Goal: Task Accomplishment & Management: Complete application form

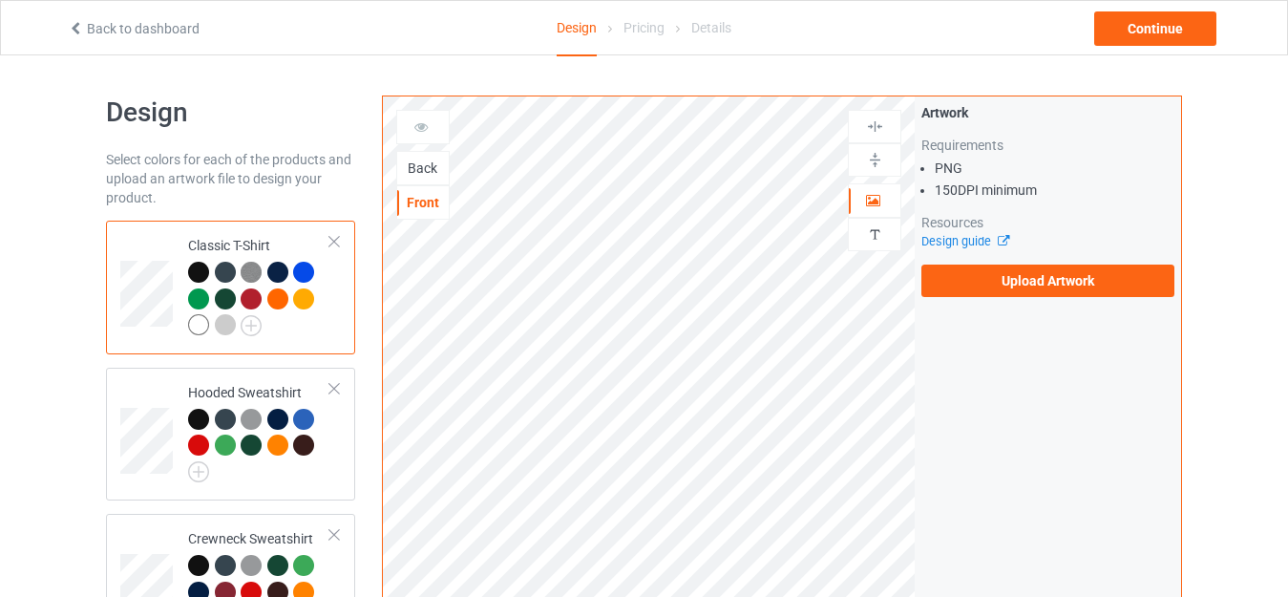
click at [425, 168] on div "Back" at bounding box center [423, 167] width 52 height 19
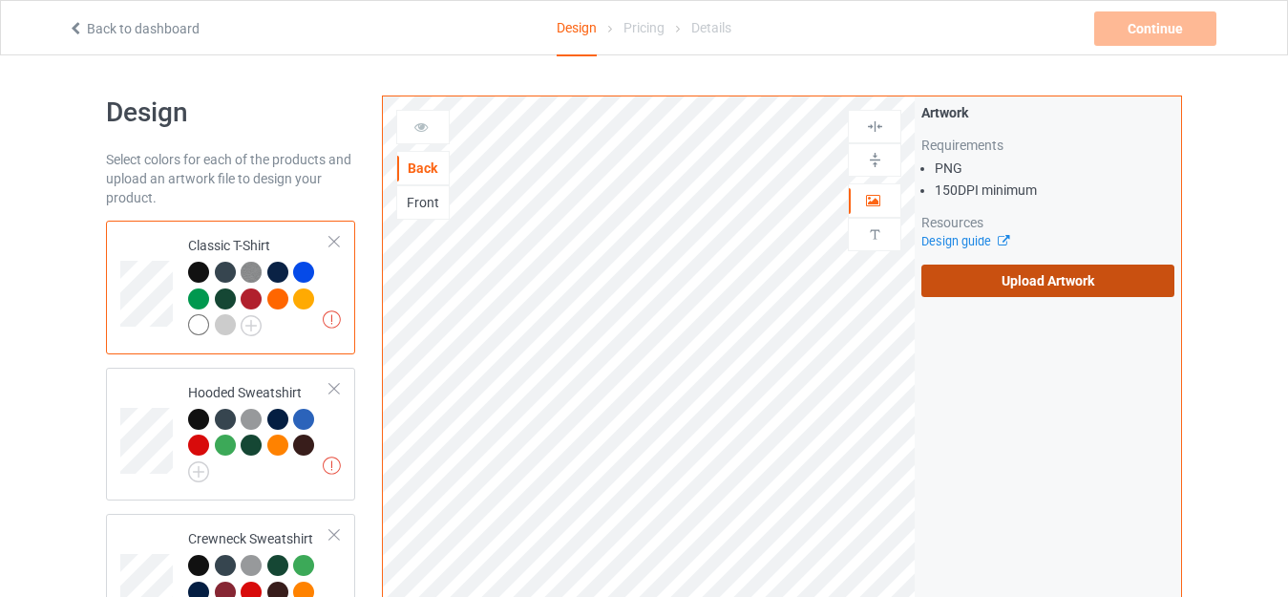
click at [1001, 287] on label "Upload Artwork" at bounding box center [1047, 280] width 253 height 32
click at [0, 0] on input "Upload Artwork" at bounding box center [0, 0] width 0 height 0
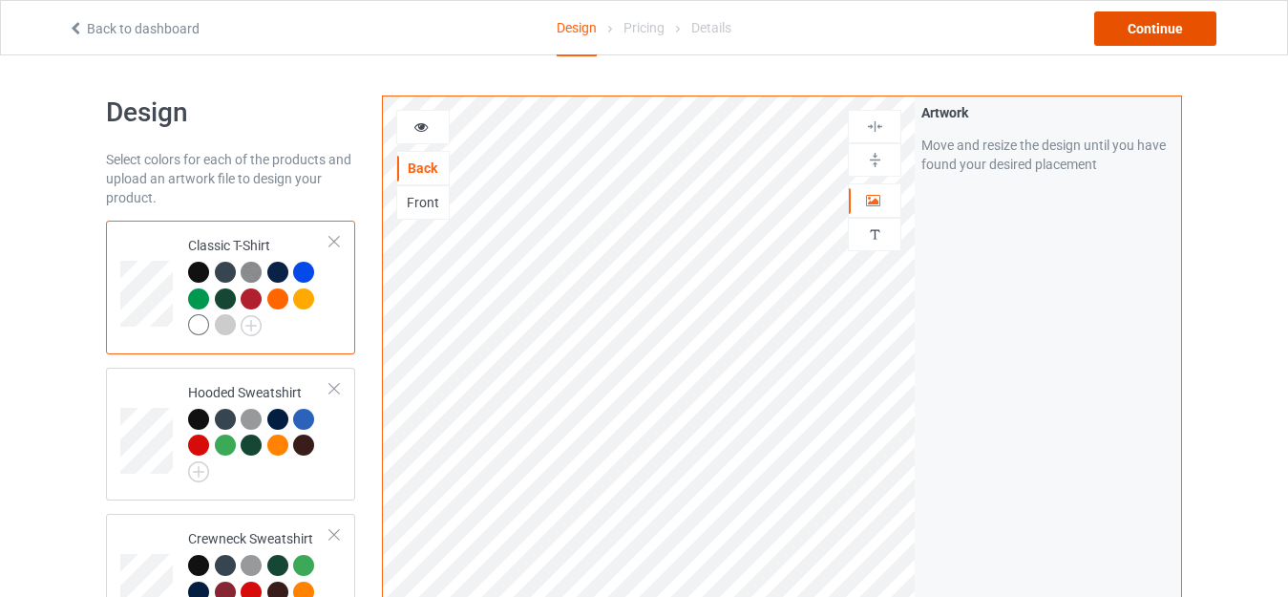
click at [1122, 36] on div "Continue" at bounding box center [1155, 28] width 122 height 34
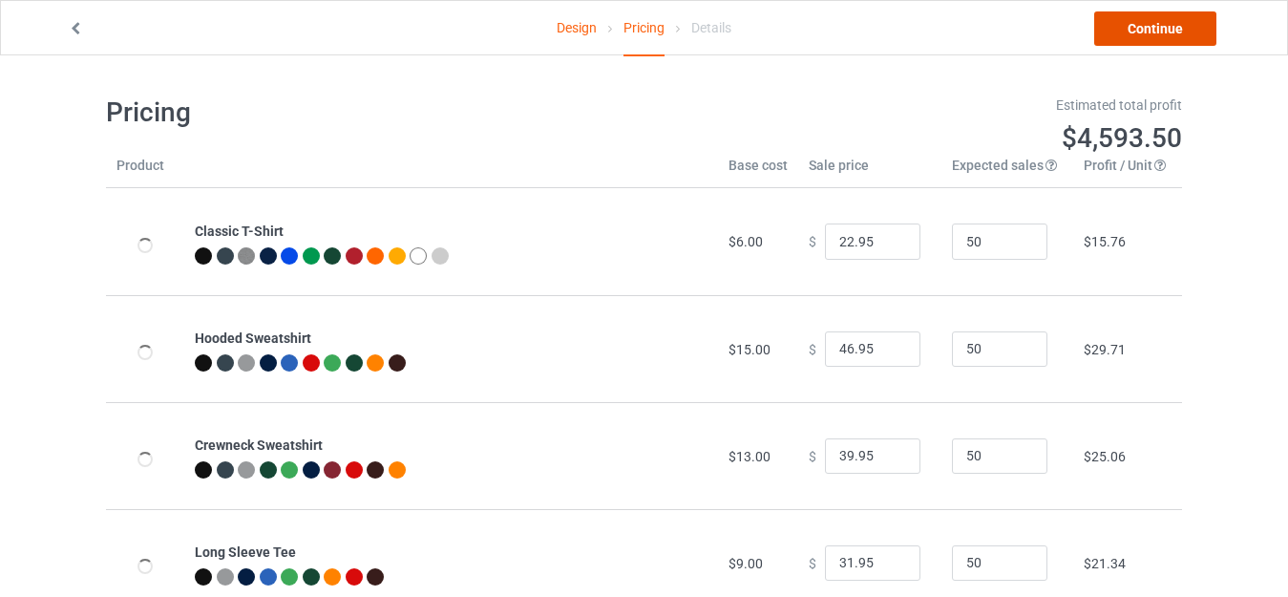
click at [1122, 36] on link "Continue" at bounding box center [1155, 28] width 122 height 34
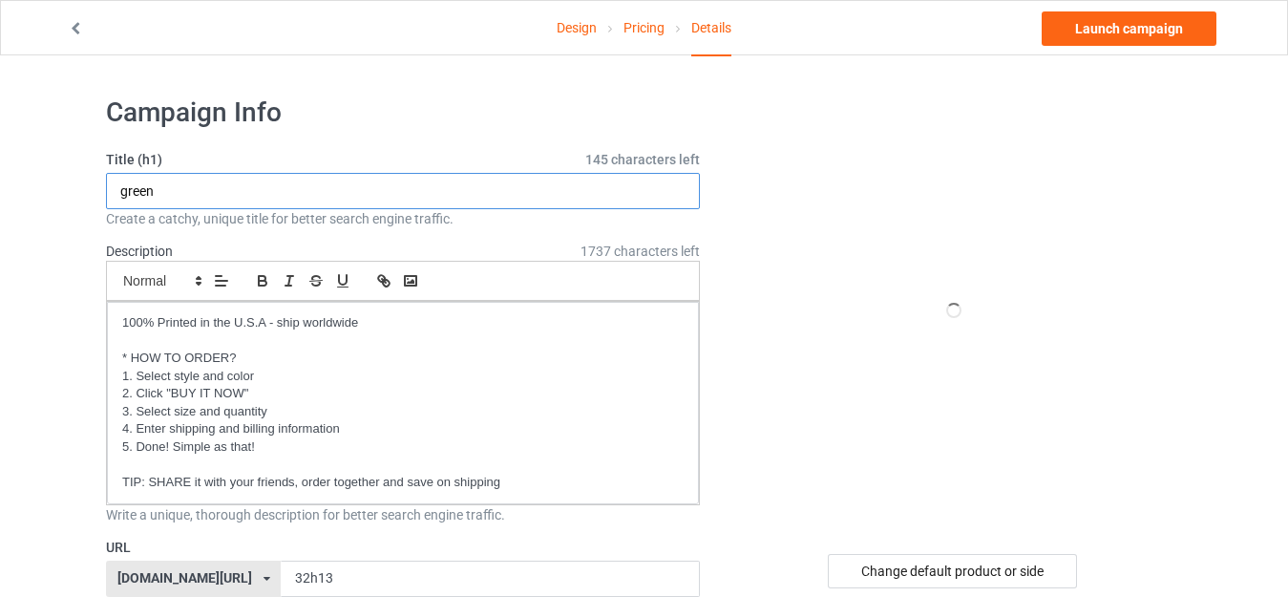
click at [247, 196] on input "green" at bounding box center [403, 191] width 594 height 36
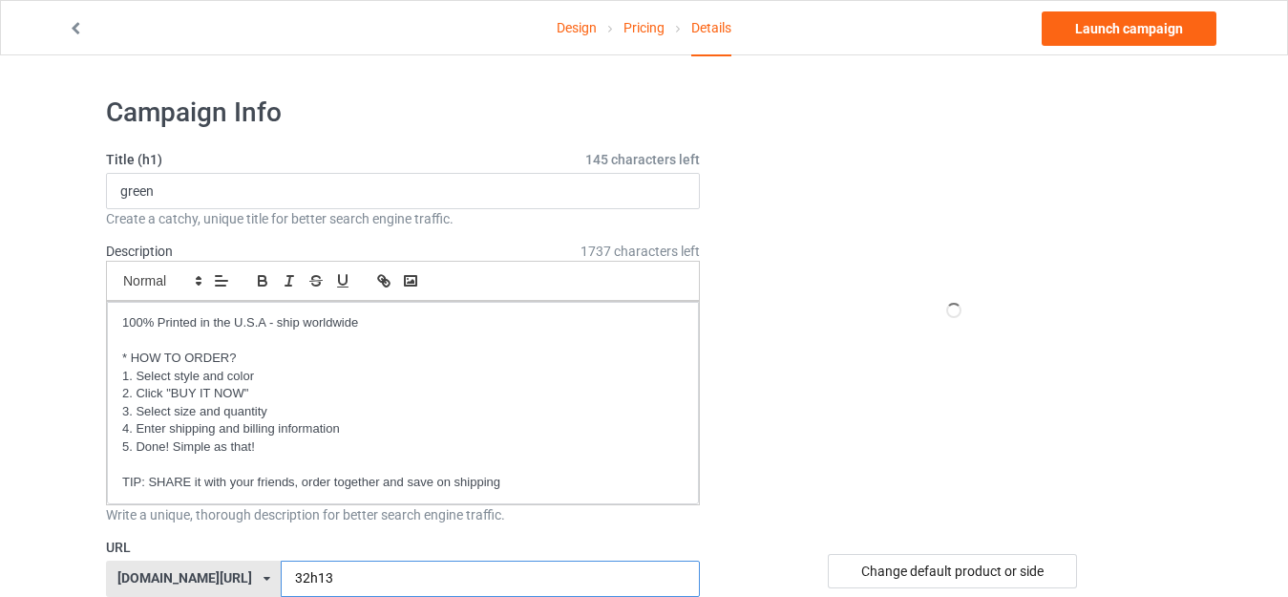
click at [281, 560] on input "32h13" at bounding box center [490, 578] width 418 height 36
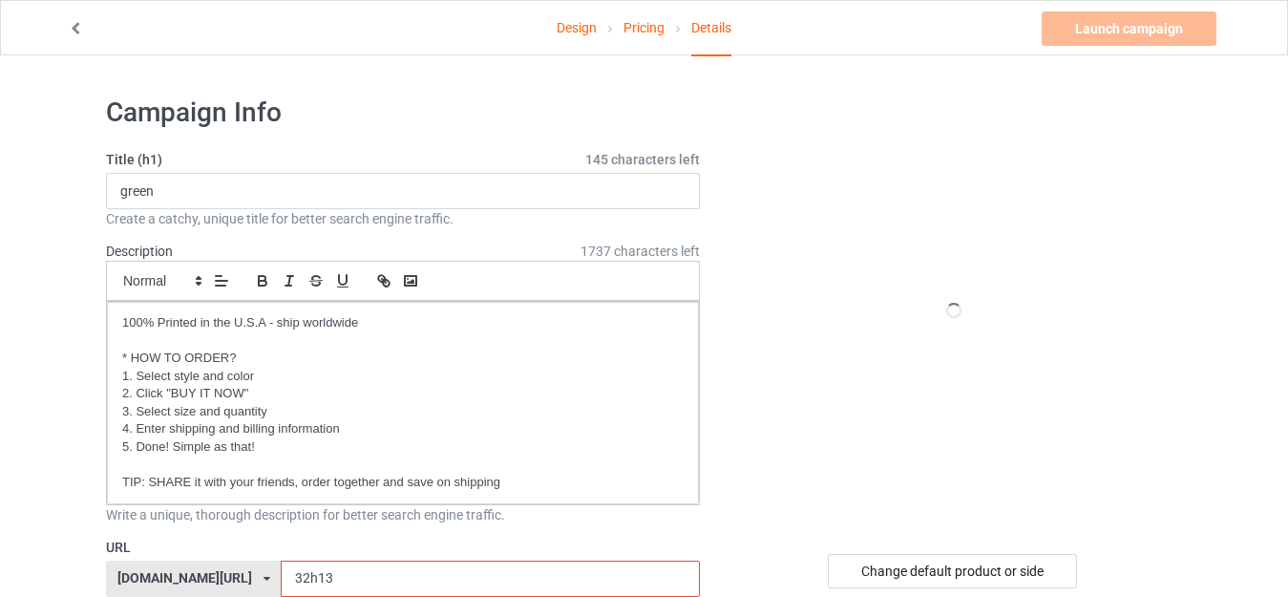
scroll to position [382, 0]
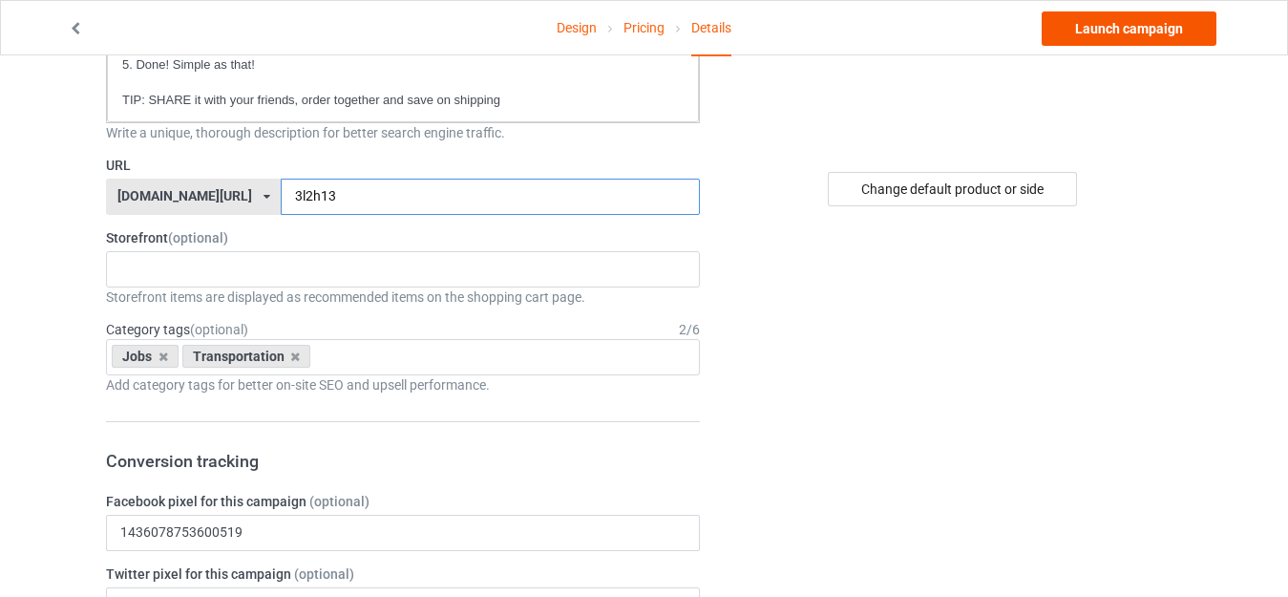
type input "3l2h13"
click at [1127, 35] on link "Launch campaign" at bounding box center [1129, 28] width 175 height 34
